Goal: Task Accomplishment & Management: Use online tool/utility

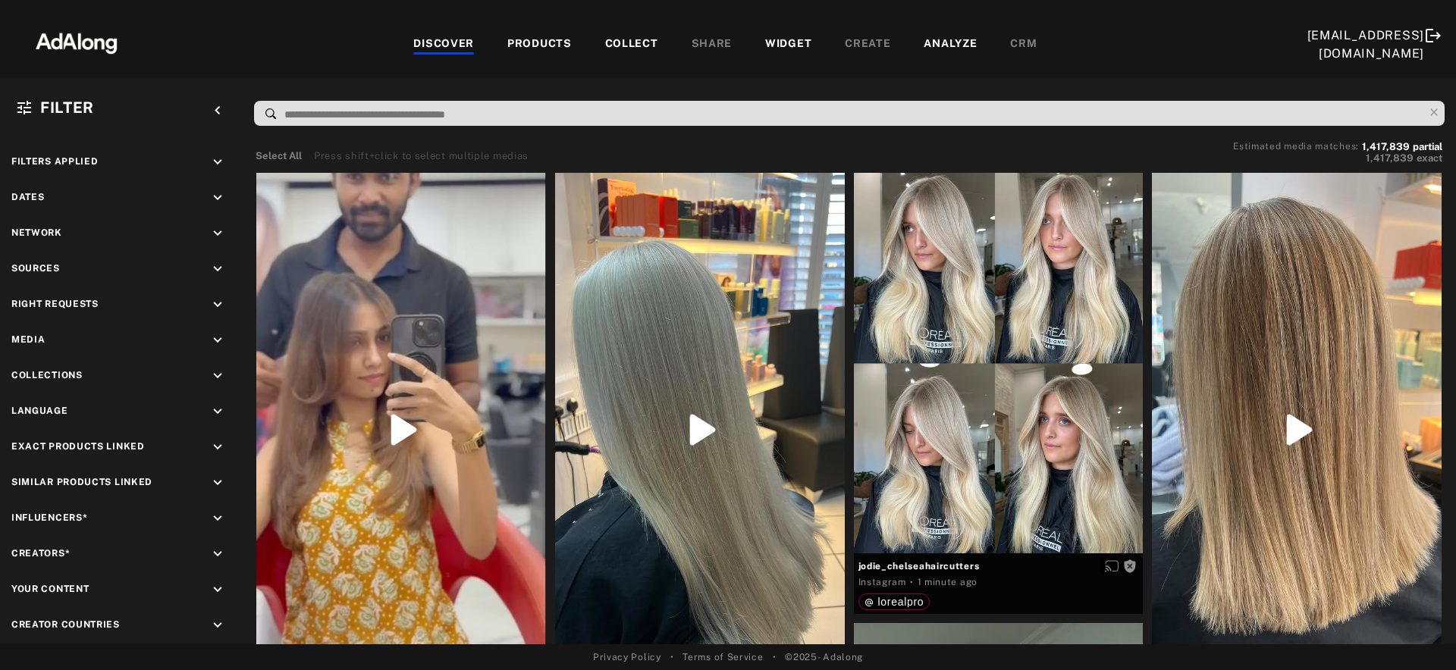
click at [789, 45] on div "WIDGET" at bounding box center [788, 45] width 46 height 18
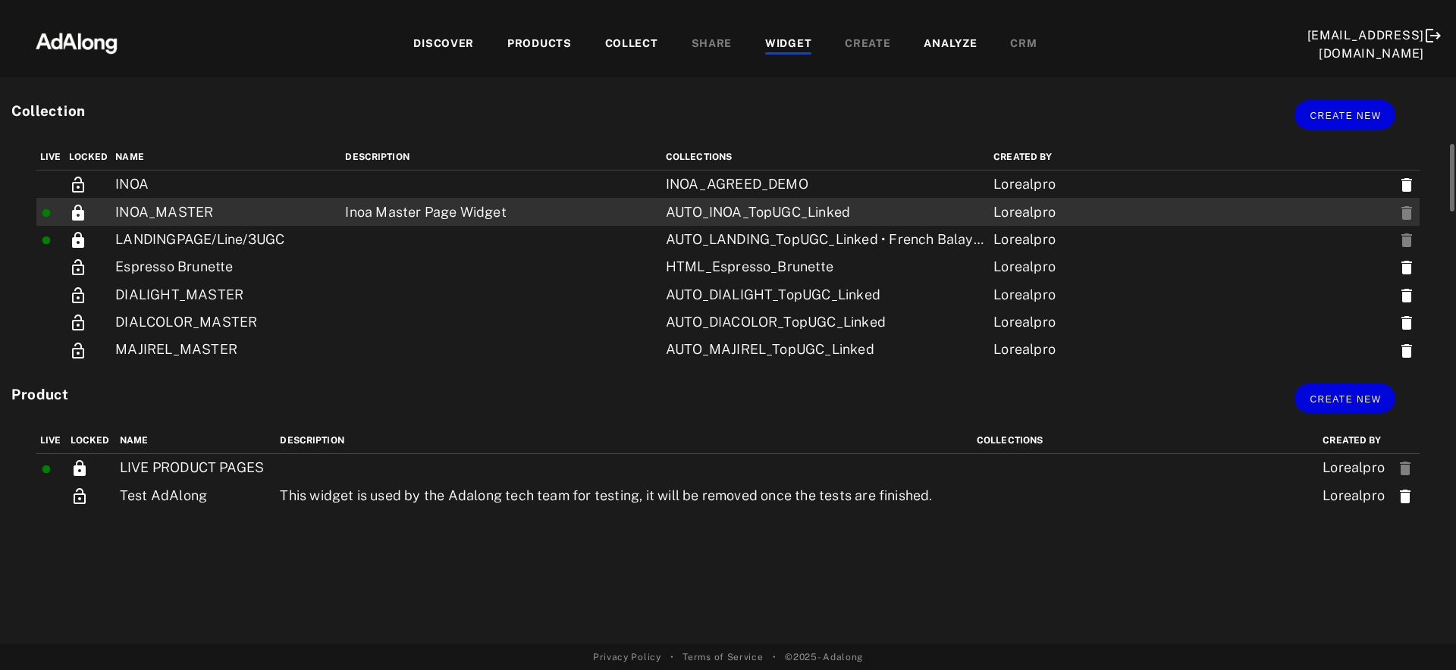
click at [557, 208] on td "Inoa Master Page Widget" at bounding box center [501, 211] width 320 height 27
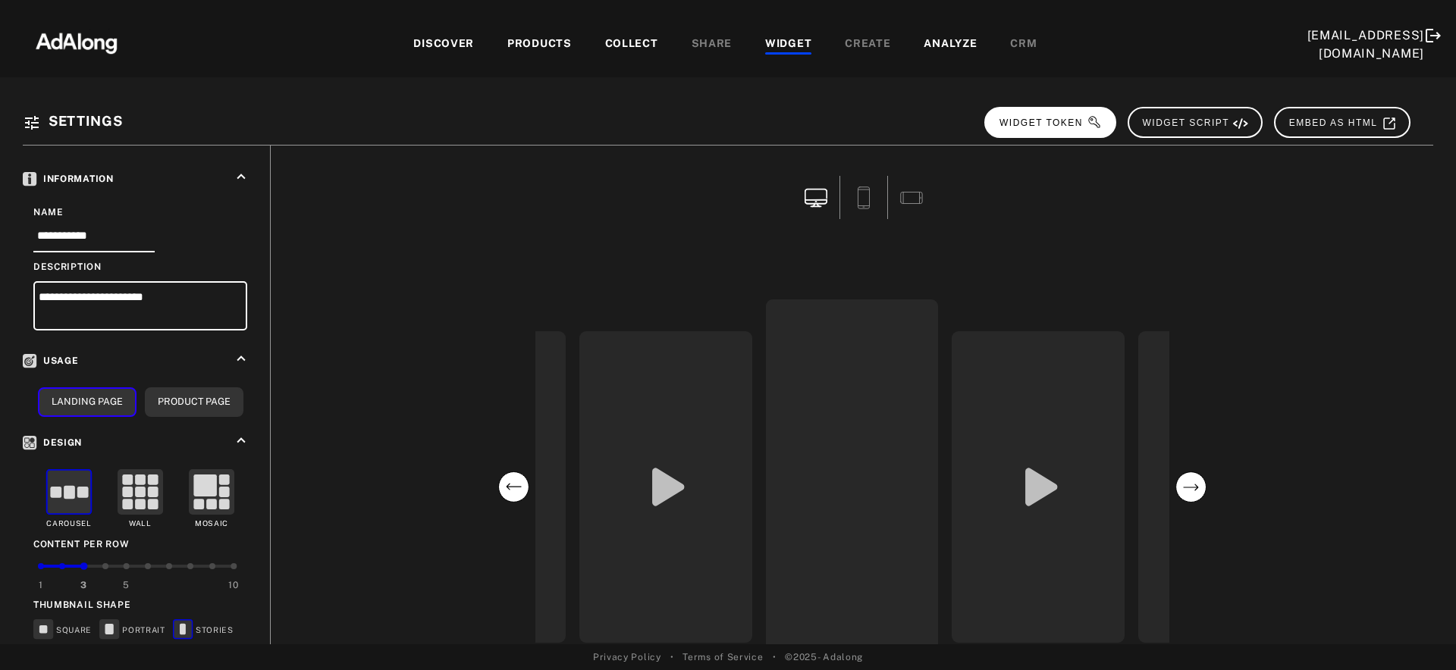
click at [1071, 130] on button "WIDGET TOKEN" at bounding box center [1050, 122] width 132 height 31
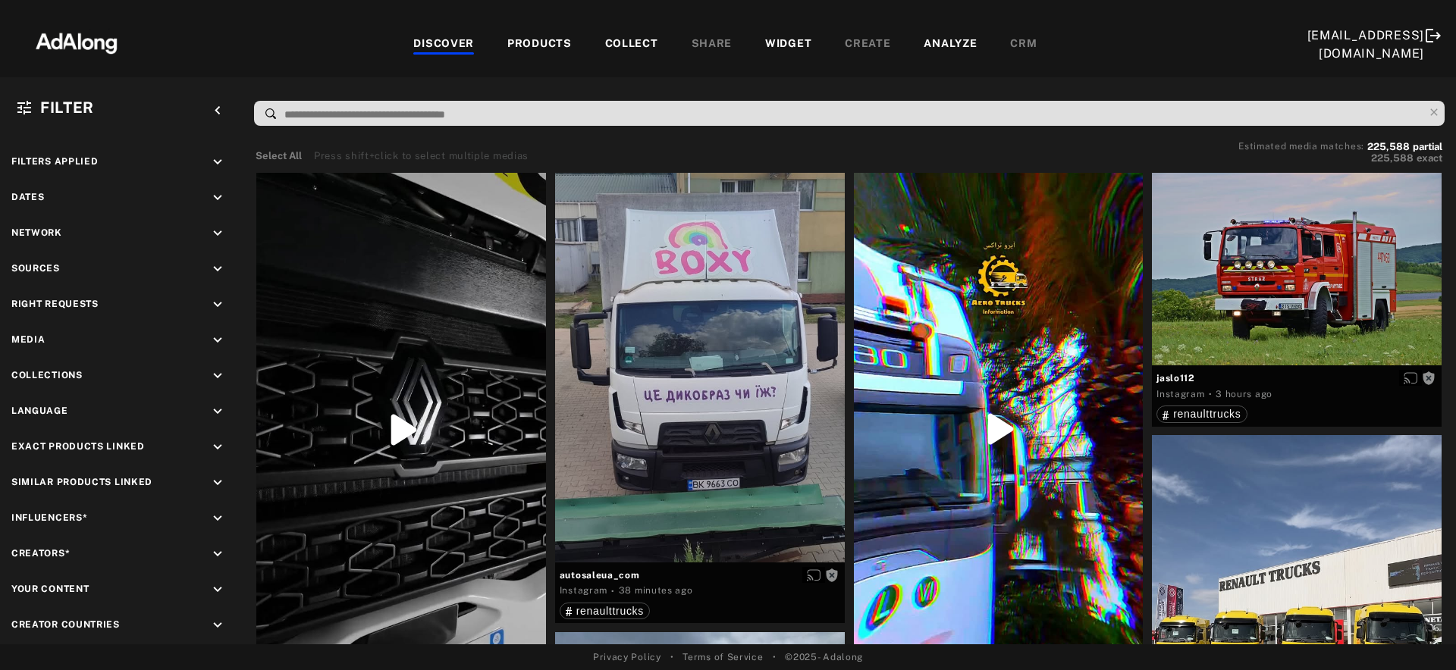
click at [765, 38] on div "WIDGET" at bounding box center [788, 45] width 46 height 18
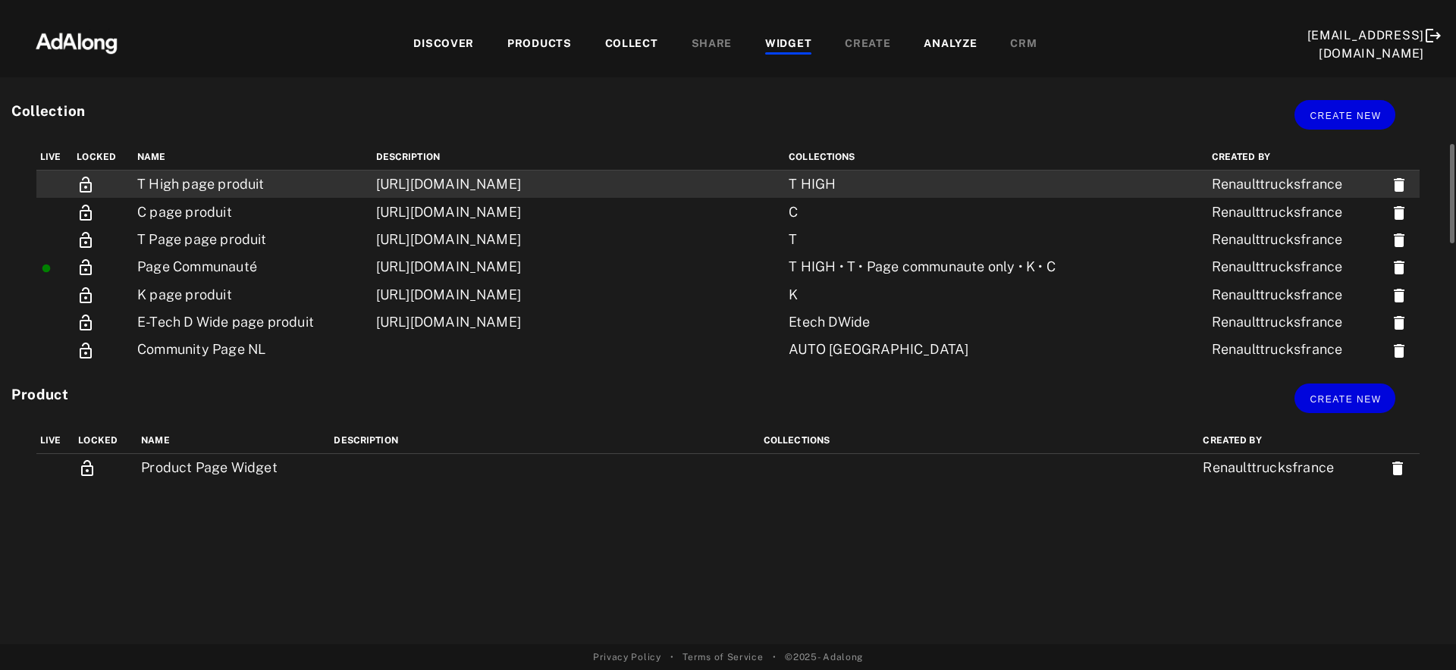
click at [174, 187] on td "T High page produit" at bounding box center [252, 185] width 239 height 28
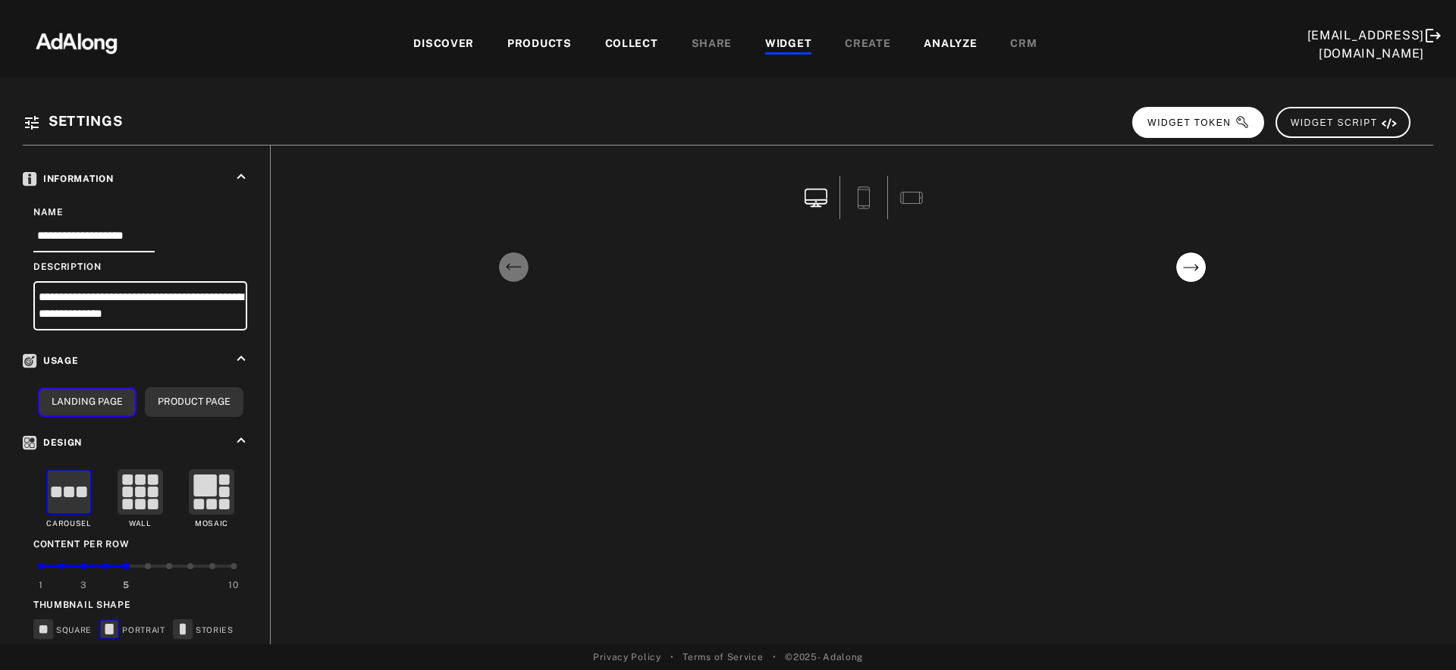
click at [1253, 133] on button "WIDGET TOKEN" at bounding box center [1198, 122] width 132 height 31
